Goal: Information Seeking & Learning: Learn about a topic

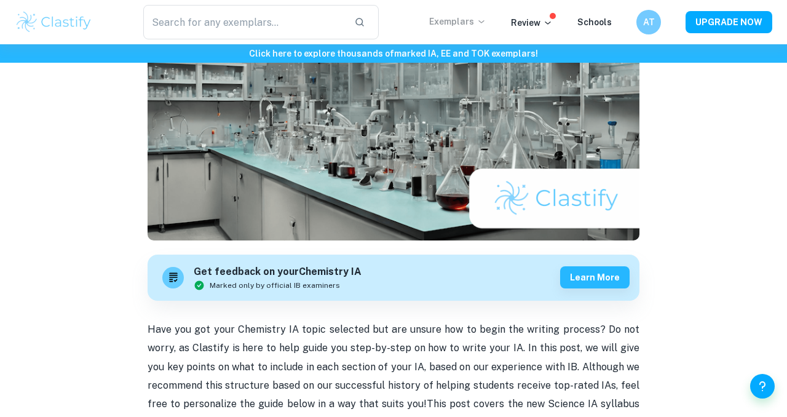
scroll to position [187, 0]
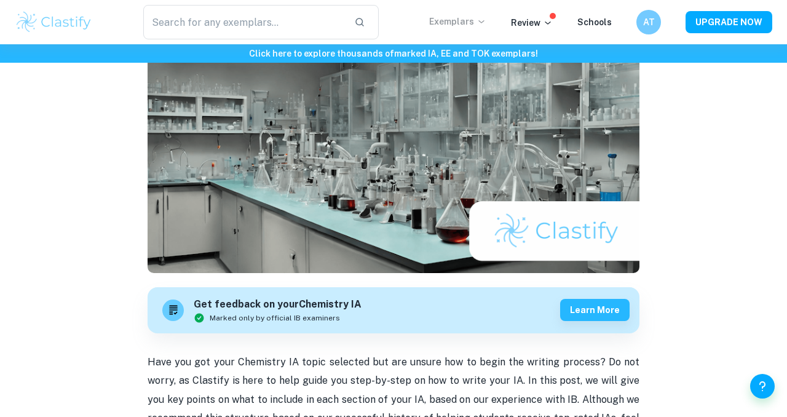
click at [465, 15] on p "Exemplars" at bounding box center [457, 22] width 57 height 14
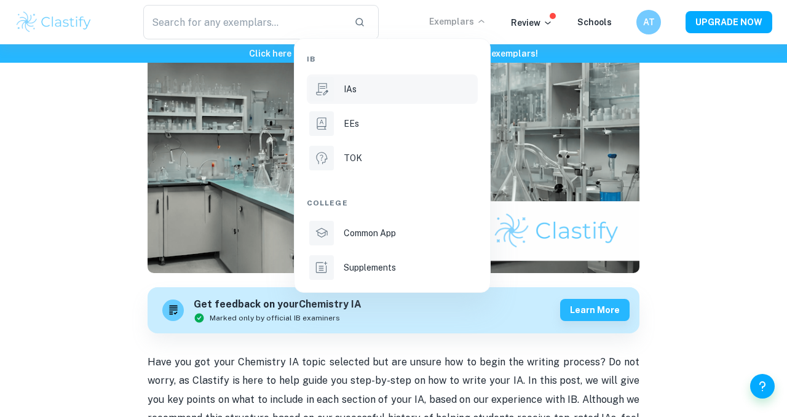
click at [328, 98] on div at bounding box center [321, 89] width 25 height 25
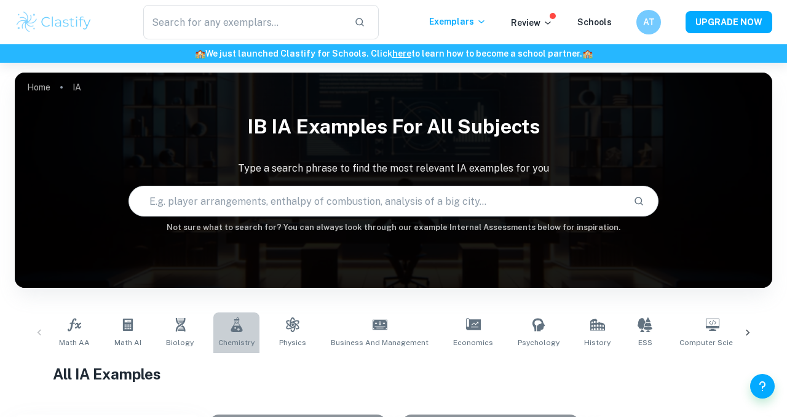
click at [227, 336] on link "Chemistry" at bounding box center [236, 332] width 46 height 41
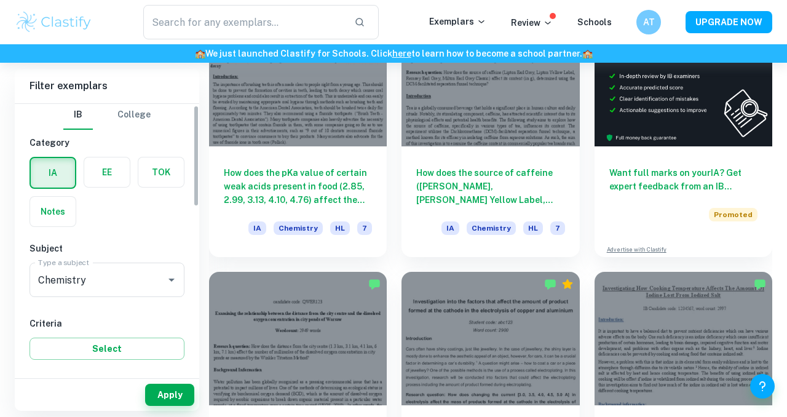
scroll to position [226, 0]
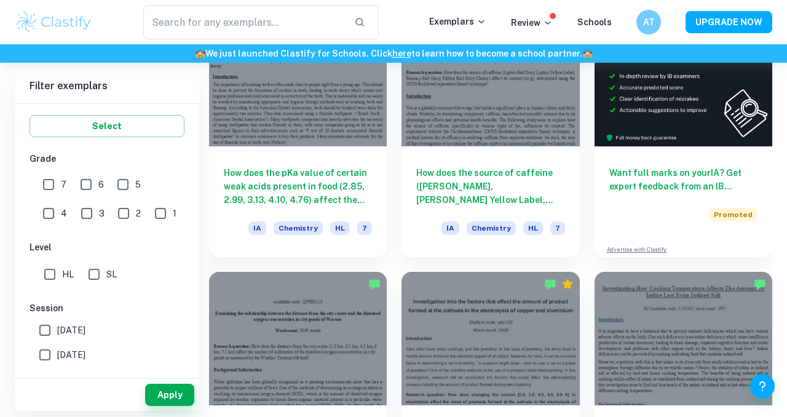
click at [49, 188] on input "7" at bounding box center [48, 184] width 25 height 25
checkbox input "true"
click at [49, 282] on input "HL" at bounding box center [50, 274] width 25 height 25
checkbox input "true"
click at [157, 387] on button "Apply" at bounding box center [169, 395] width 49 height 22
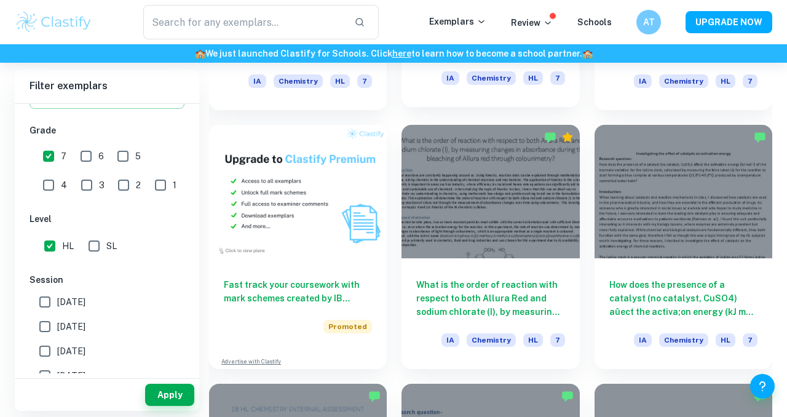
scroll to position [840, 0]
